Goal: Task Accomplishment & Management: Manage account settings

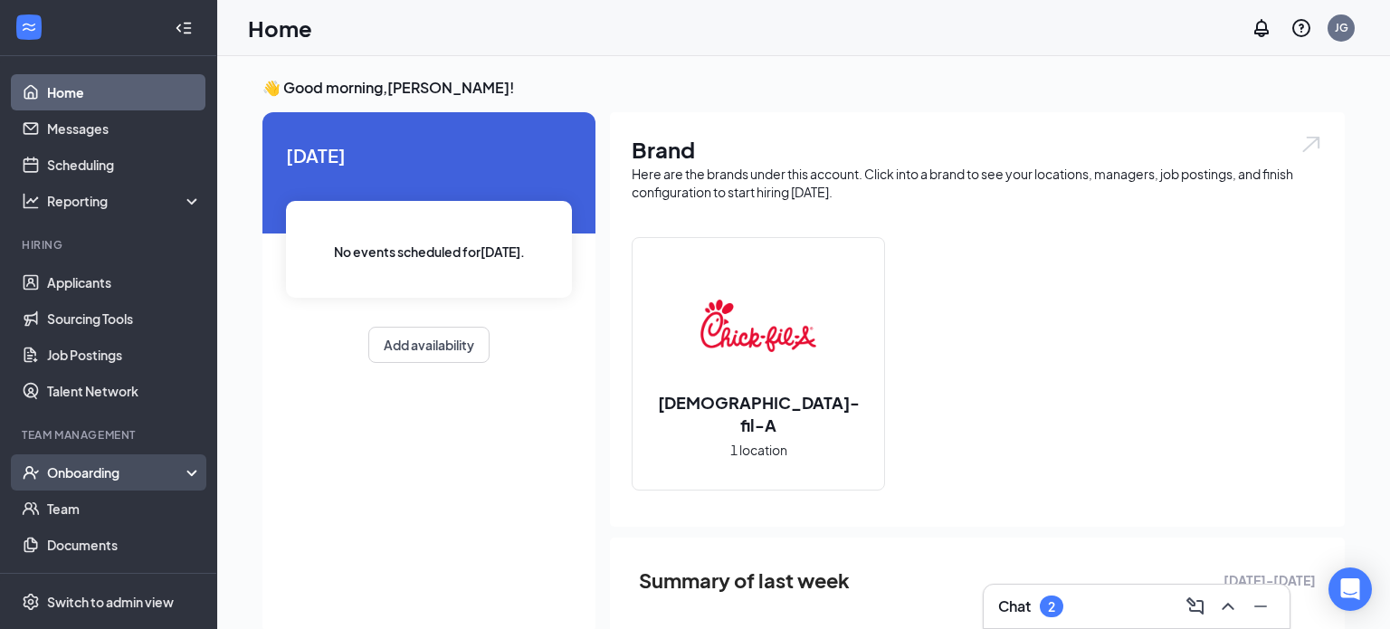
click at [151, 475] on div "Onboarding" at bounding box center [116, 472] width 139 height 18
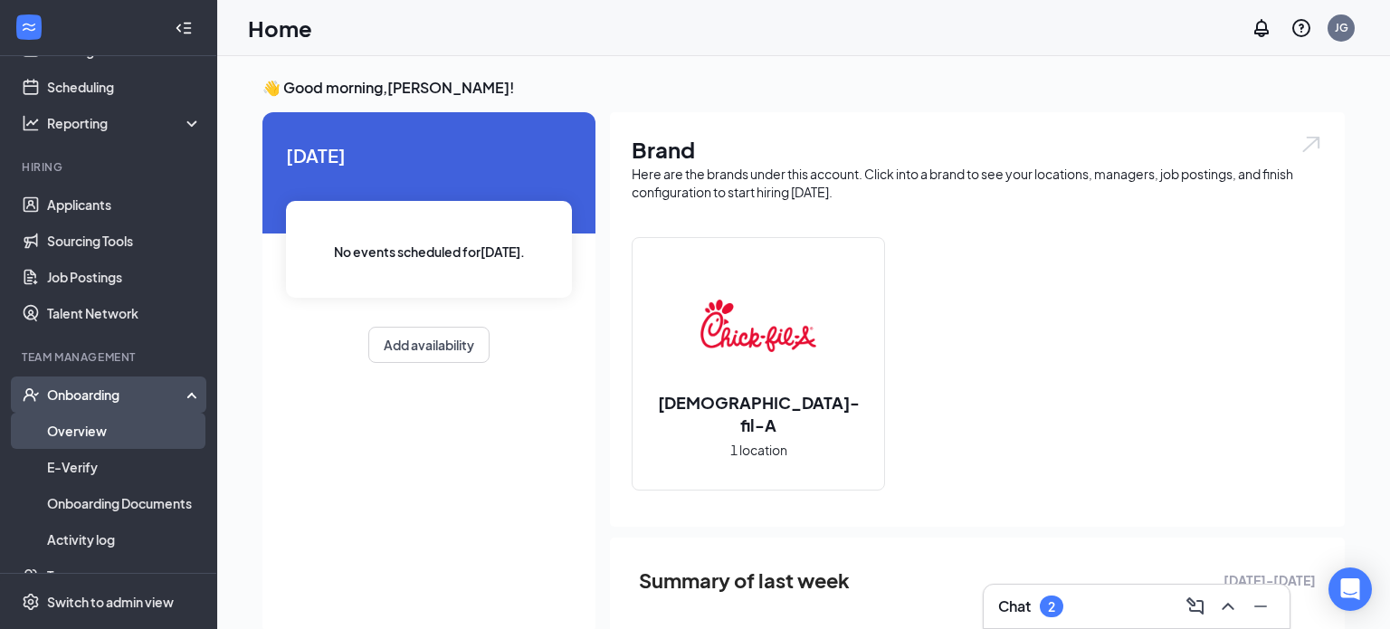
scroll to position [83, 0]
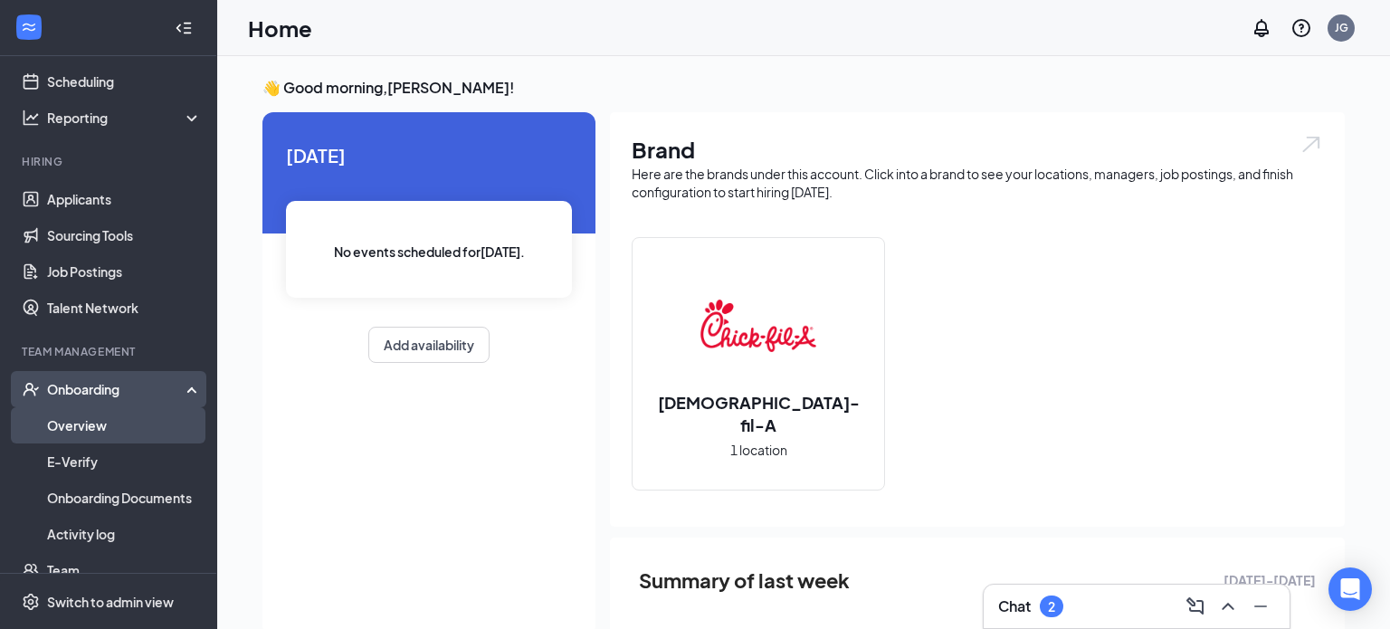
click at [104, 419] on link "Overview" at bounding box center [124, 425] width 155 height 36
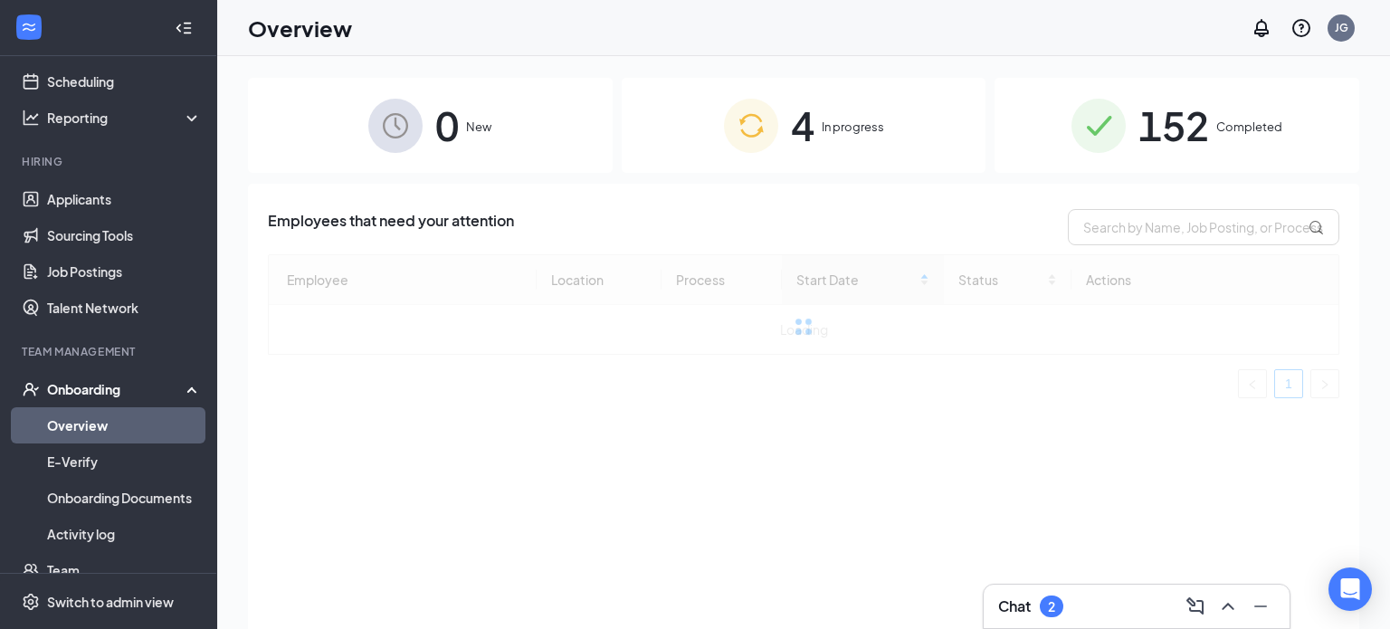
click at [809, 119] on span "4" at bounding box center [803, 125] width 24 height 62
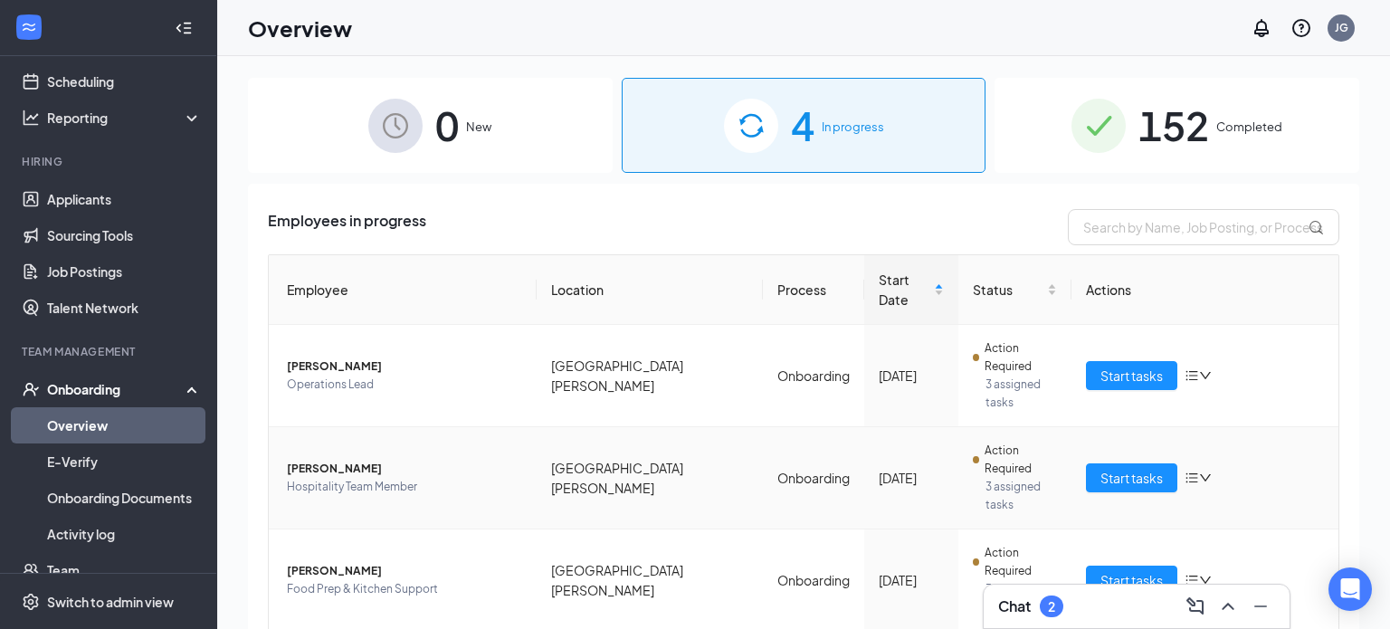
click at [305, 460] on span "[PERSON_NAME]" at bounding box center [404, 469] width 235 height 18
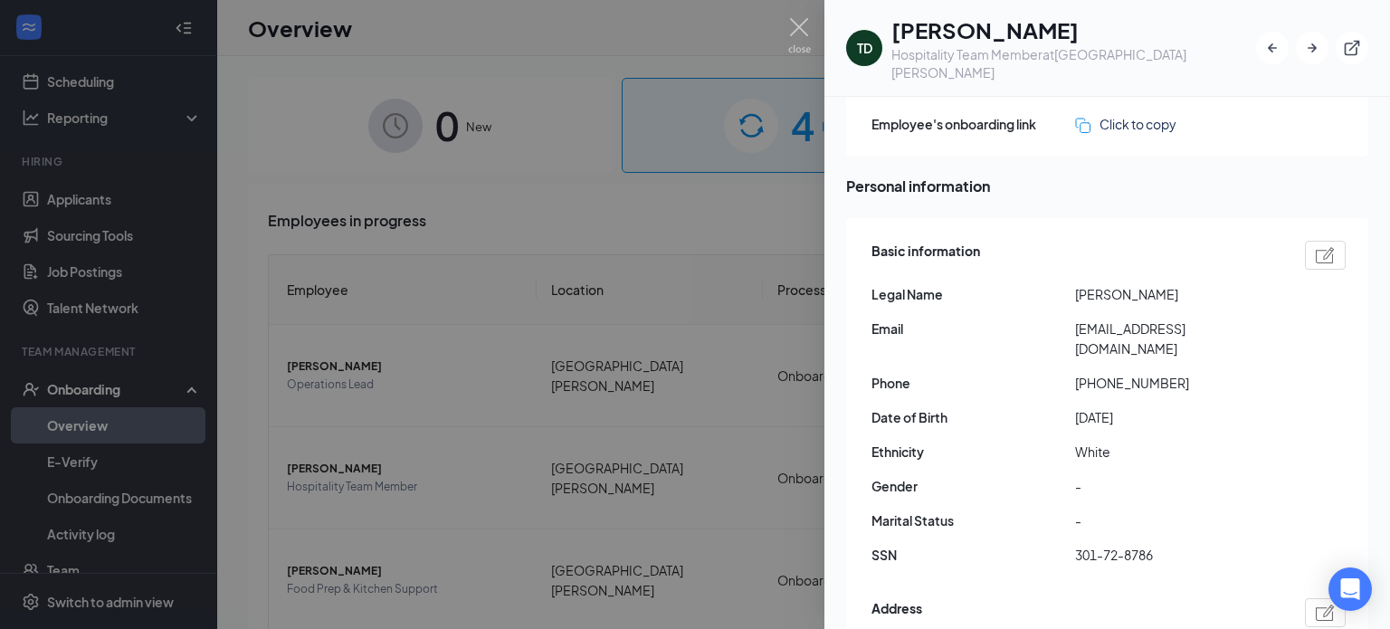
scroll to position [72, 0]
click at [401, 492] on div at bounding box center [695, 314] width 1390 height 629
click at [398, 580] on span "Food Prep & Kitchen Support" at bounding box center [404, 589] width 235 height 18
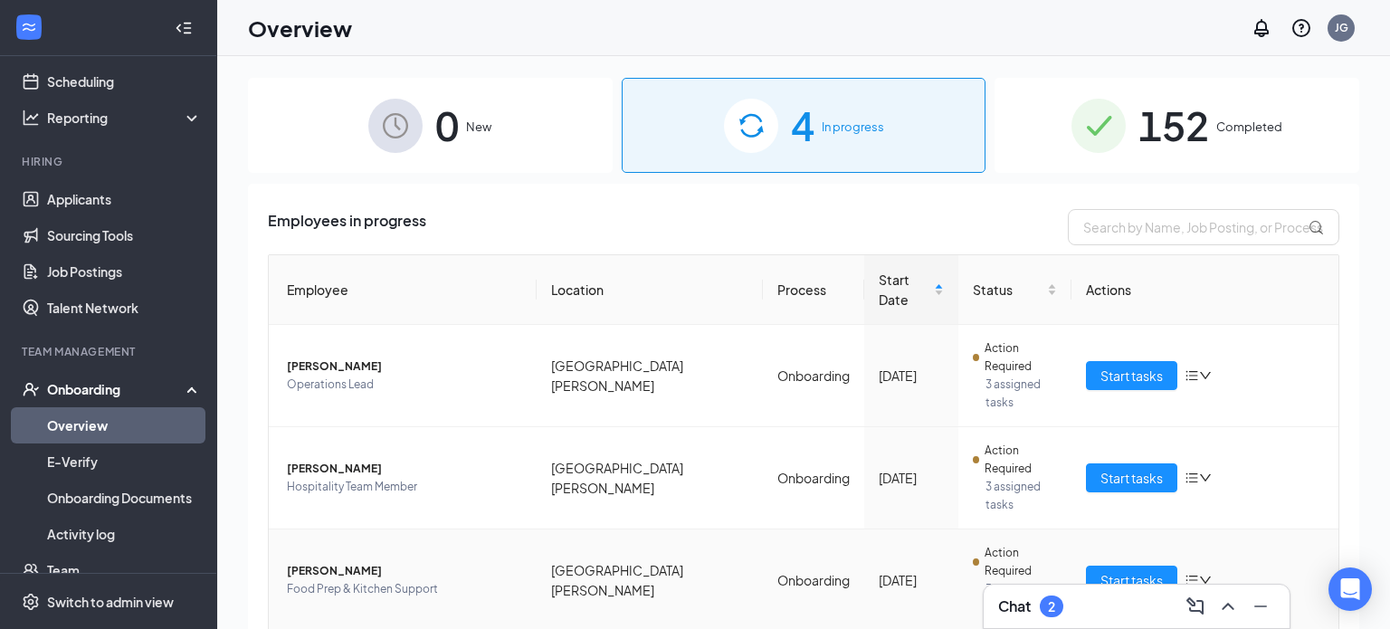
click at [398, 580] on span "Food Prep & Kitchen Support" at bounding box center [404, 589] width 235 height 18
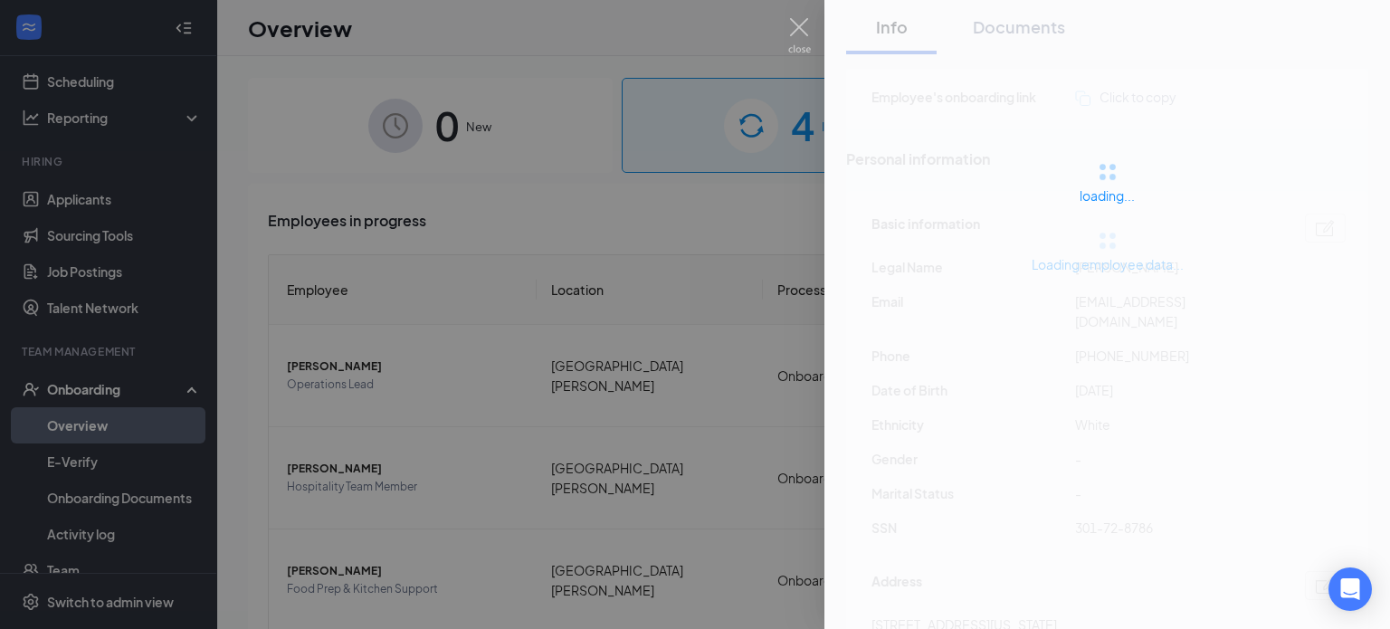
click at [379, 459] on div at bounding box center [695, 314] width 1390 height 629
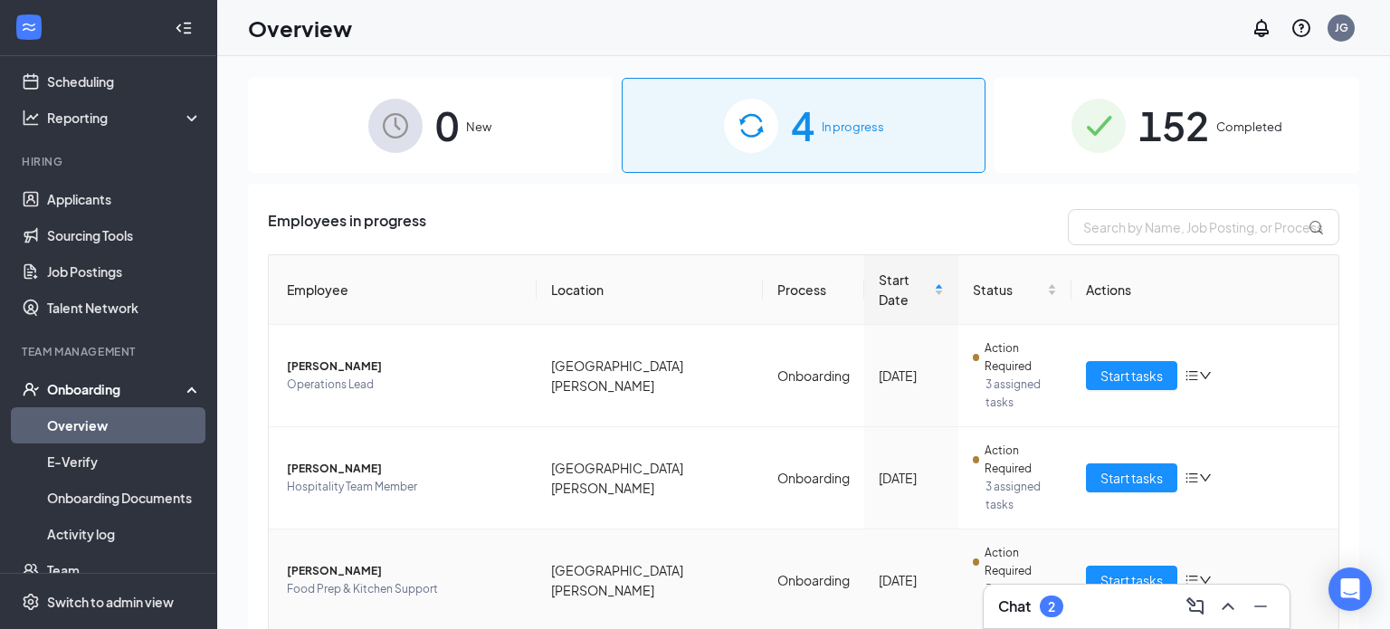
click at [379, 562] on span "[PERSON_NAME]" at bounding box center [404, 571] width 235 height 18
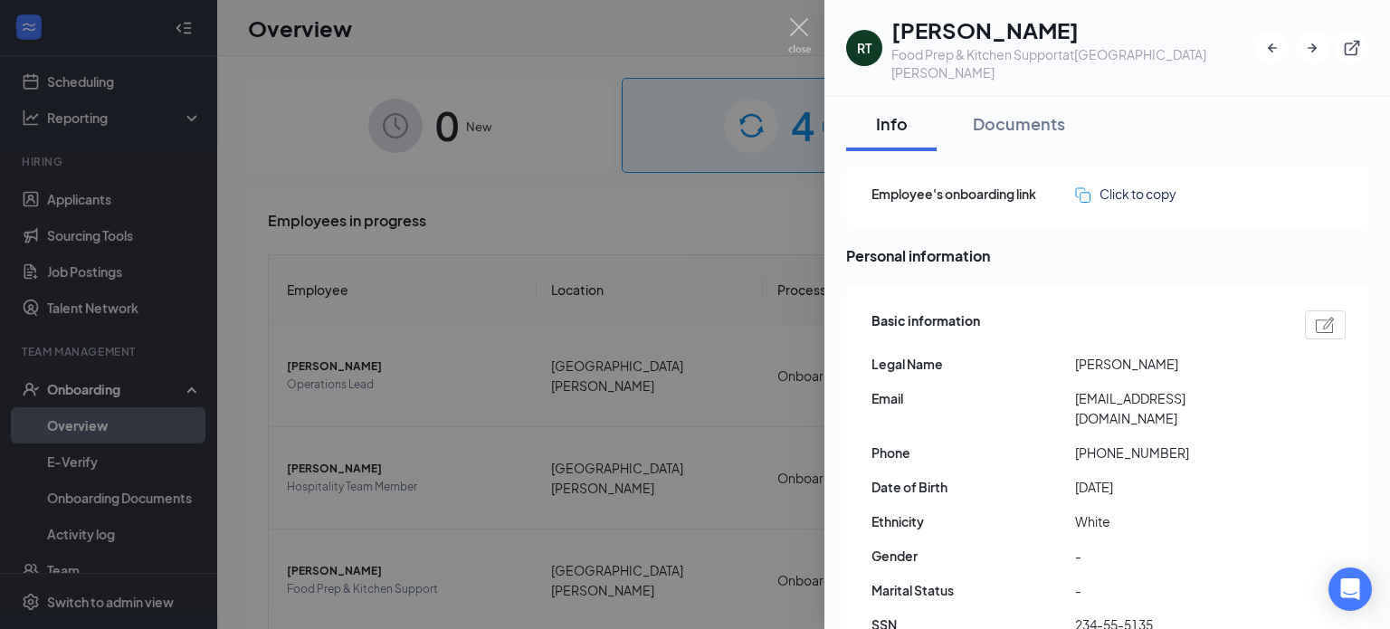
click at [427, 524] on div at bounding box center [695, 314] width 1390 height 629
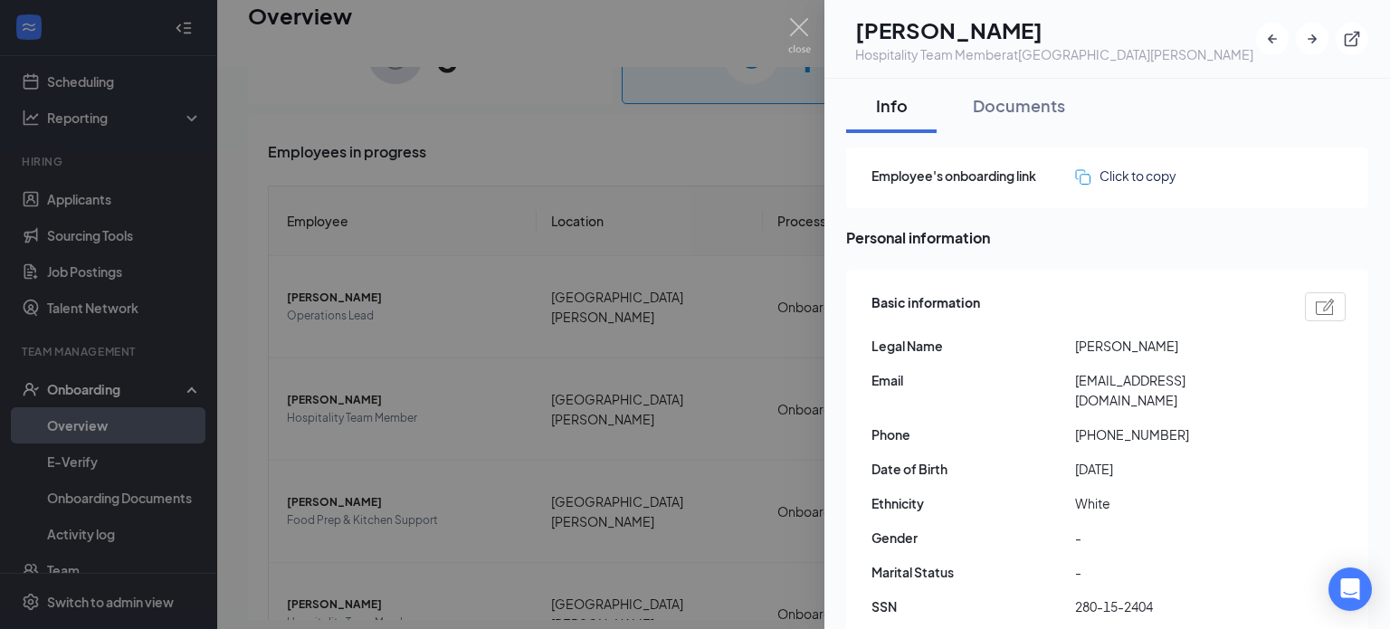
scroll to position [81, 0]
click at [559, 554] on div at bounding box center [695, 314] width 1390 height 629
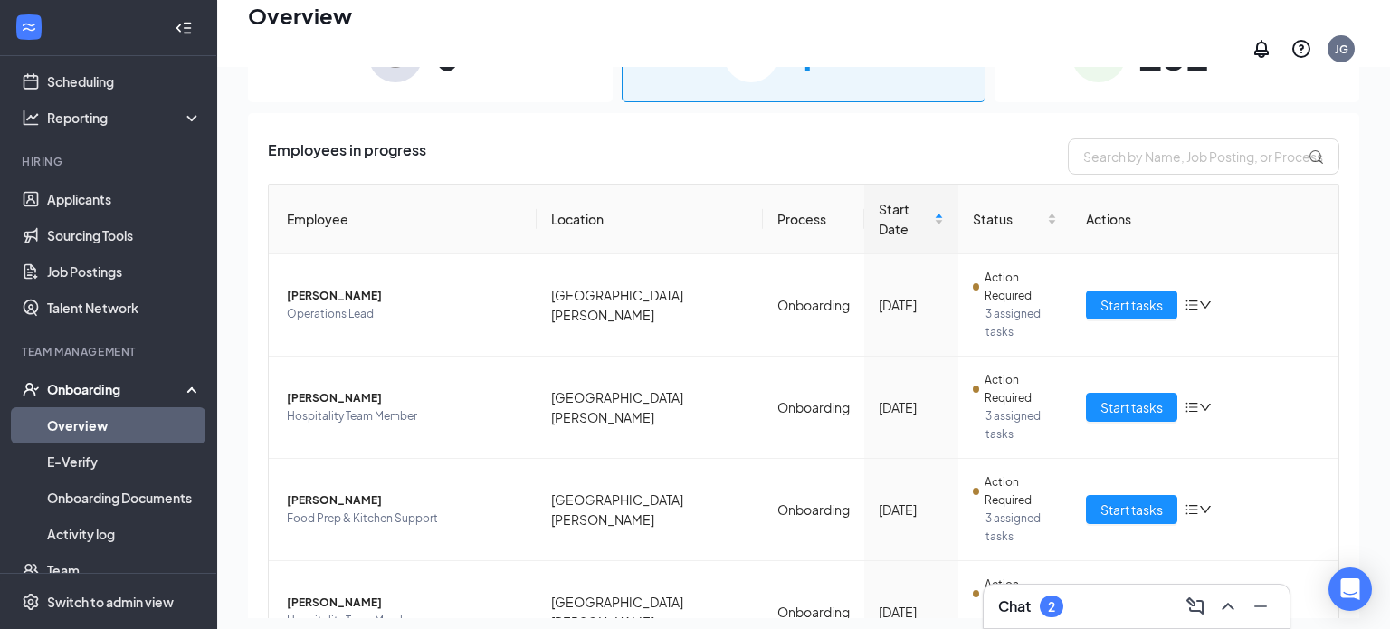
click at [587, 162] on div "Employees in progress" at bounding box center [804, 157] width 1072 height 36
